Goal: Navigation & Orientation: Go to known website

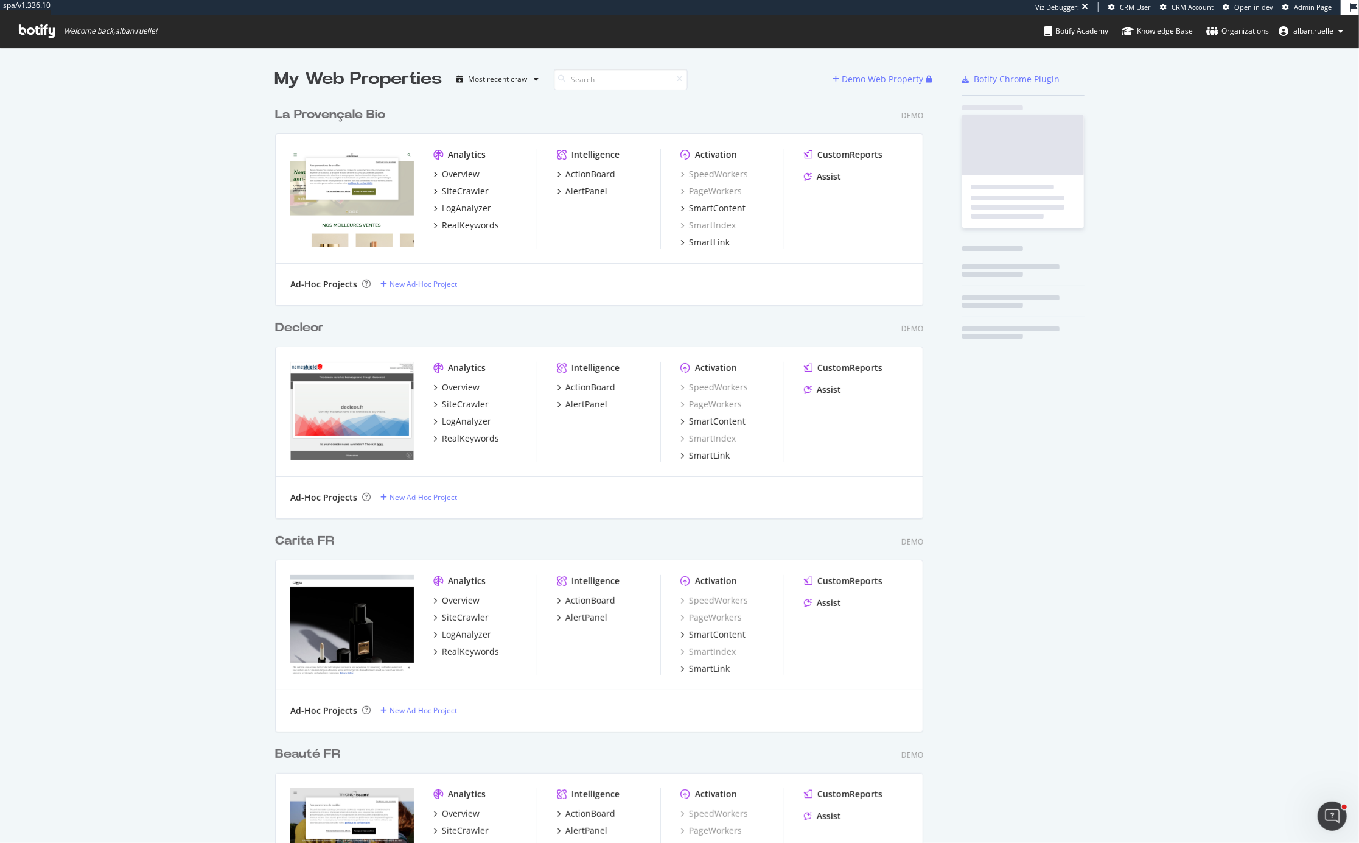
scroll to position [5740, 658]
